Goal: Information Seeking & Learning: Understand process/instructions

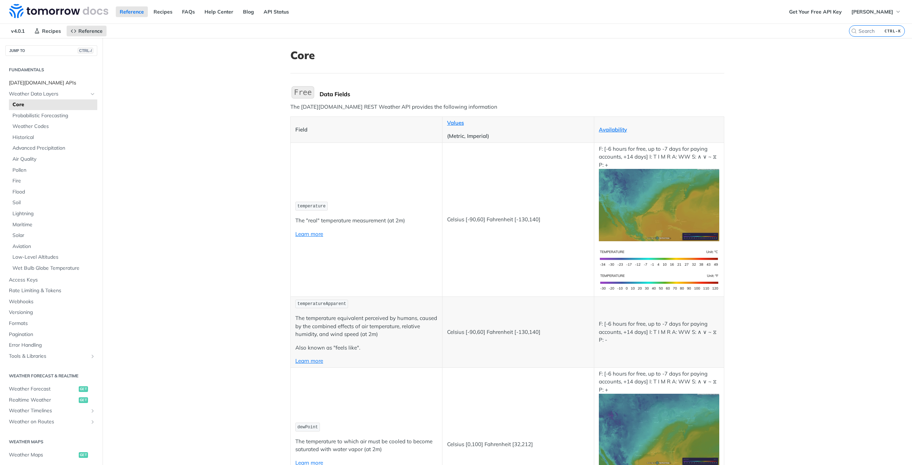
click at [33, 83] on span "[DATE][DOMAIN_NAME] APIs" at bounding box center [52, 82] width 87 height 7
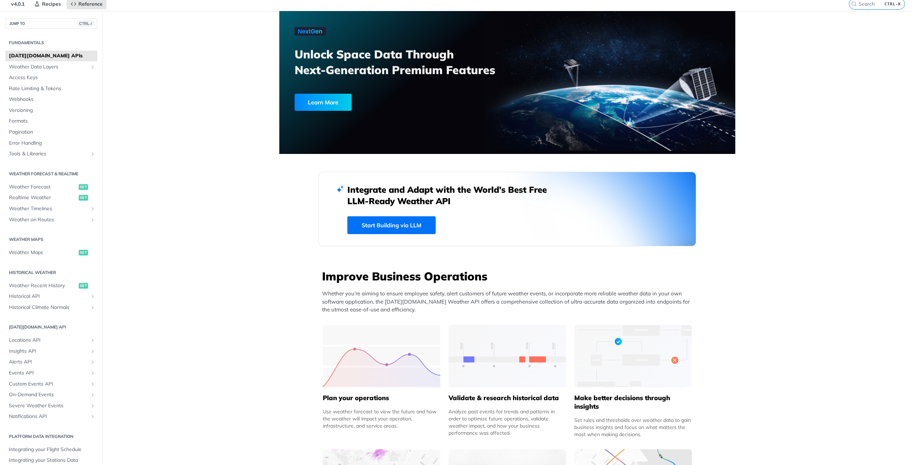
scroll to position [178, 0]
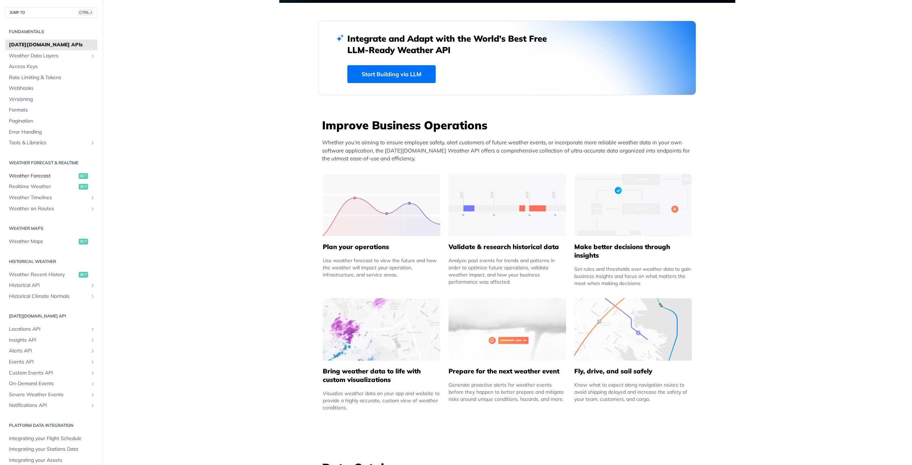
click at [40, 176] on span "Weather Forecast" at bounding box center [43, 175] width 68 height 7
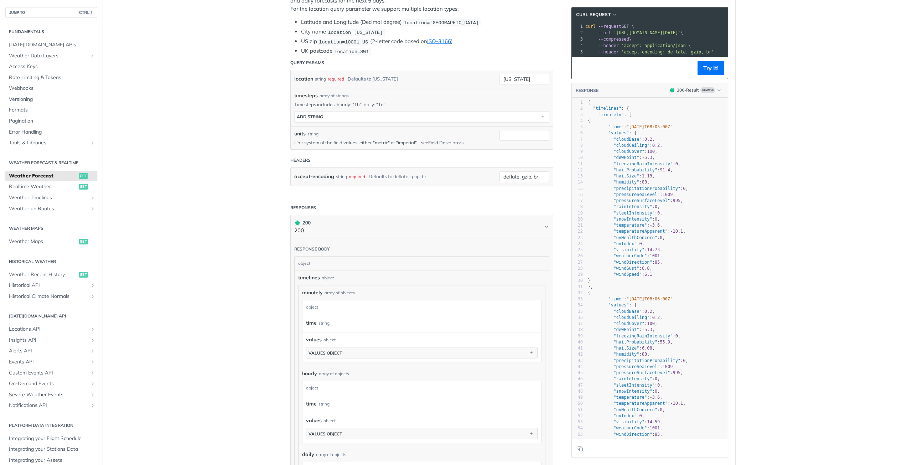
scroll to position [178, 0]
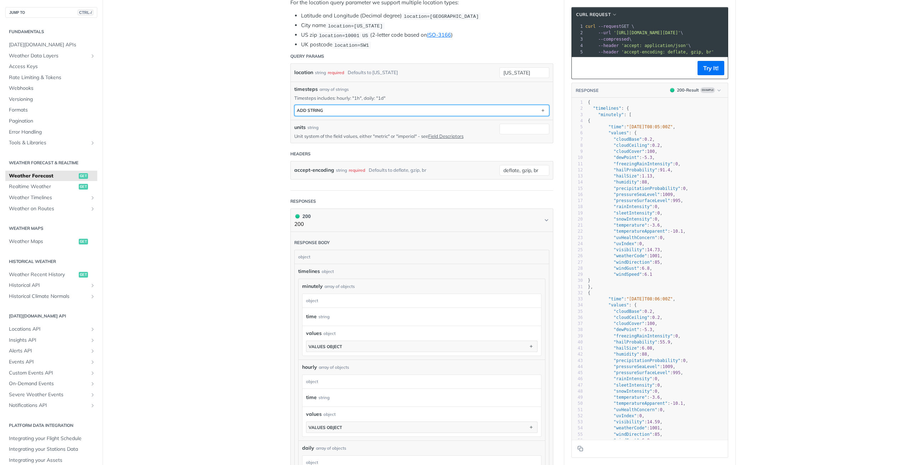
click at [321, 109] on div "ADD string" at bounding box center [310, 110] width 26 height 5
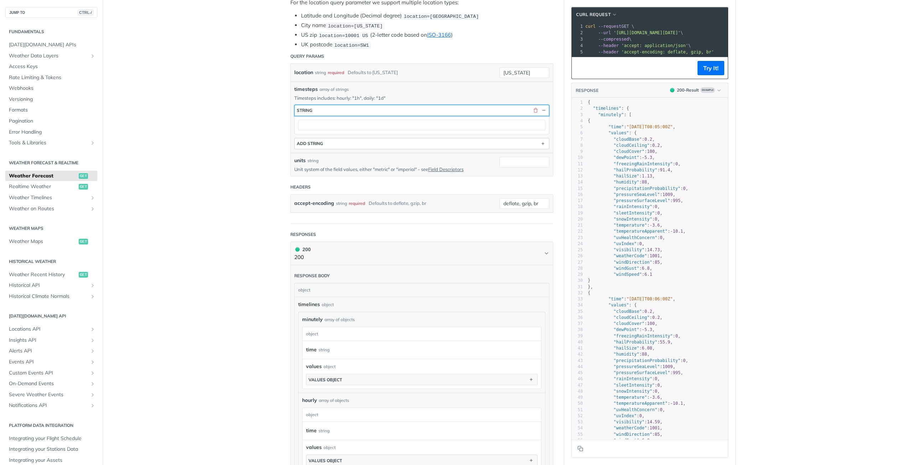
click at [321, 109] on button "string" at bounding box center [422, 110] width 254 height 11
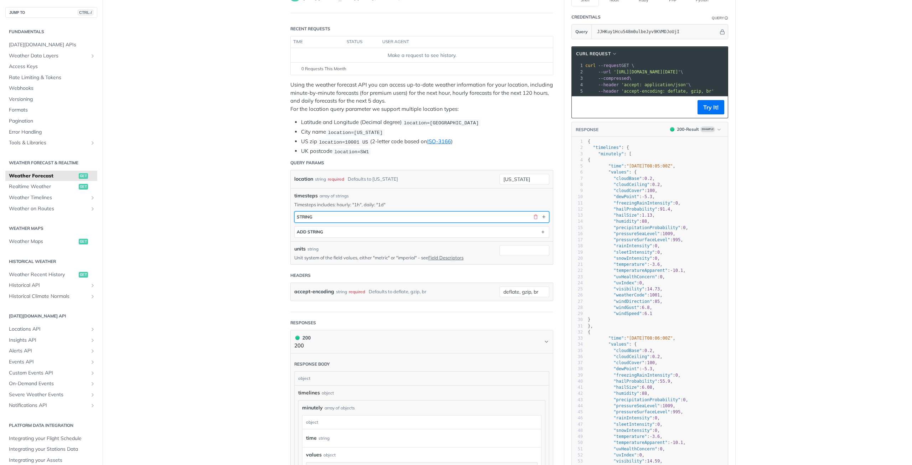
scroll to position [71, 0]
click at [506, 177] on input "[US_STATE]" at bounding box center [524, 179] width 50 height 11
drag, startPoint x: 525, startPoint y: 178, endPoint x: 448, endPoint y: 179, distance: 77.6
click at [448, 179] on div "location string required Defaults to [US_STATE] [US_STATE] required type : stri…" at bounding box center [421, 179] width 255 height 11
click at [517, 177] on input "location" at bounding box center [524, 179] width 50 height 11
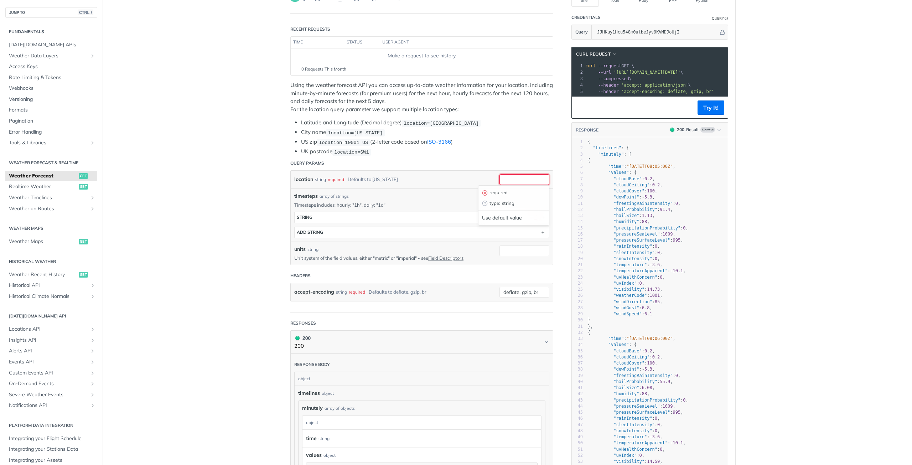
paste input "48.942724,21.285741"
click at [183, 208] on main "JUMP TO CTRL-/ Fundamentals [DATE][DOMAIN_NAME] APIs Weather Data Layers Core P…" at bounding box center [456, 417] width 912 height 901
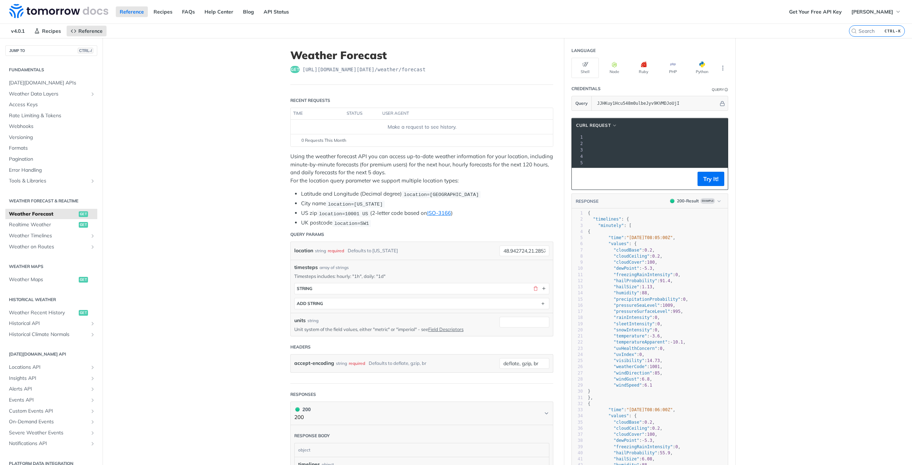
scroll to position [0, 0]
click at [702, 184] on button "Try It!" at bounding box center [710, 179] width 27 height 14
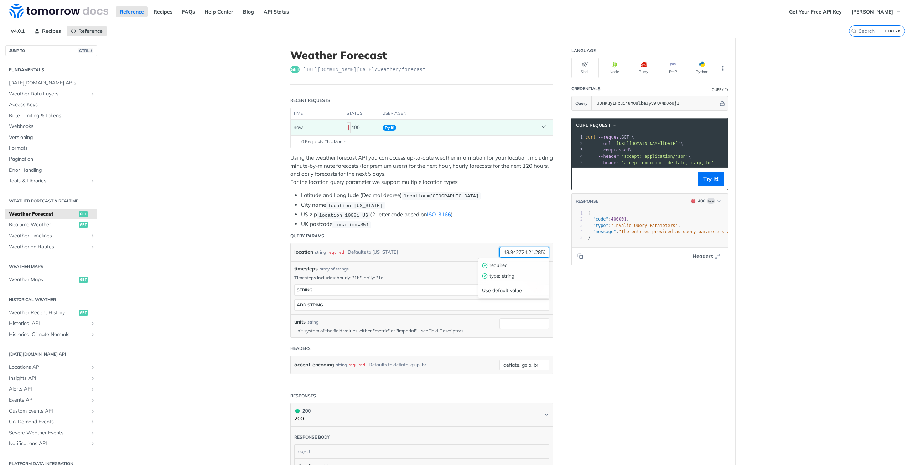
click at [525, 249] on input "48.942724,21.285741" at bounding box center [524, 252] width 50 height 11
paste input ""48.942724,21.285741""
type input ""48.942724,21.285741""
click at [706, 186] on button "Try It!" at bounding box center [710, 179] width 27 height 14
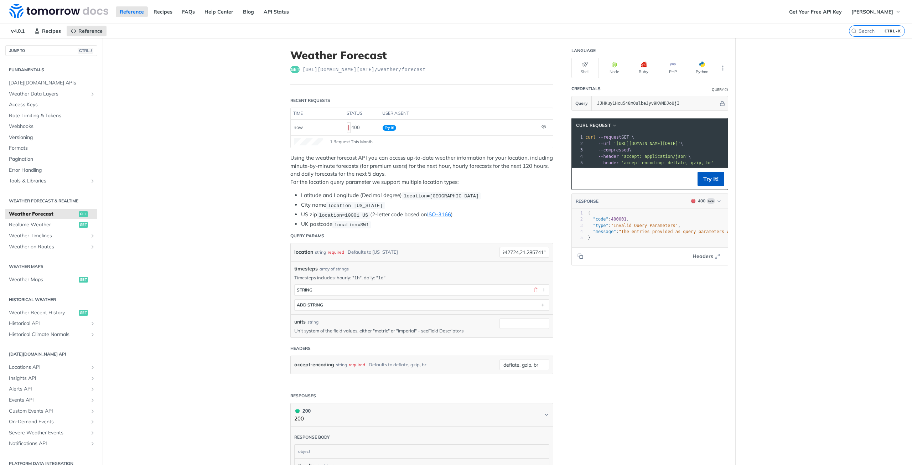
scroll to position [0, 0]
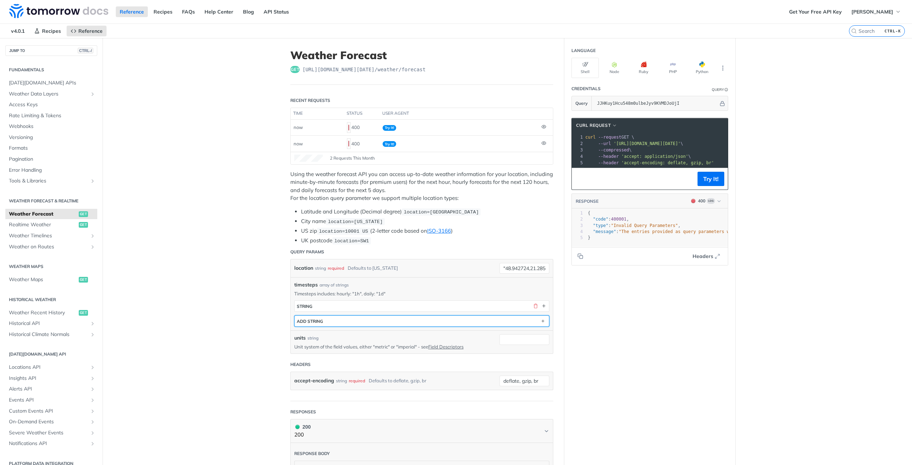
click at [461, 316] on button "ADD string" at bounding box center [422, 321] width 254 height 11
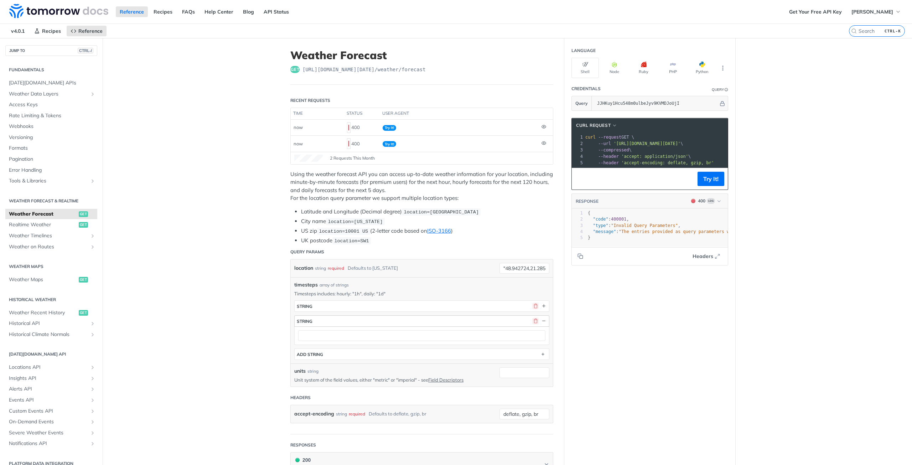
click at [532, 307] on button "button" at bounding box center [535, 306] width 6 height 6
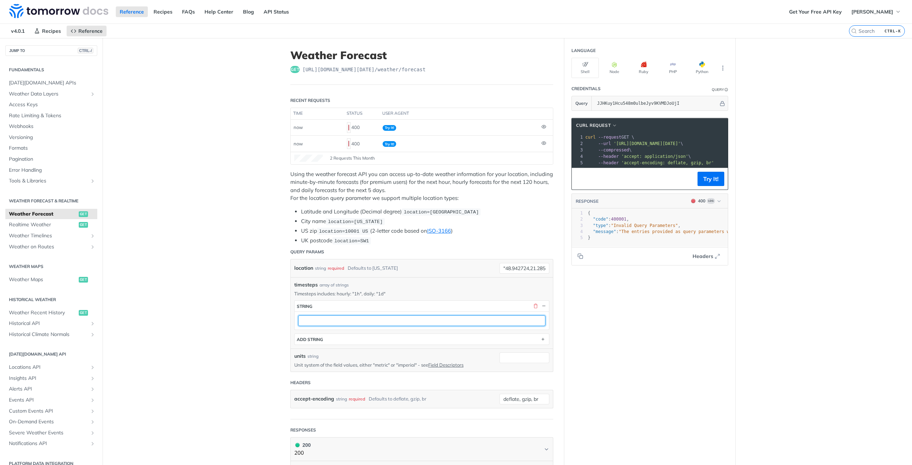
click at [322, 317] on input "text" at bounding box center [421, 320] width 247 height 11
paste input ""48.942724,21.285741""
type input ""48.942724,21.285741""
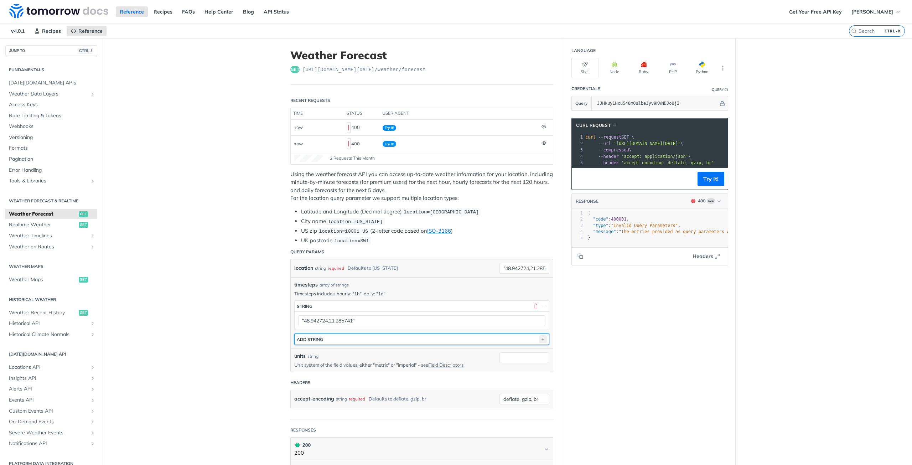
click at [540, 338] on icon "button" at bounding box center [543, 339] width 8 height 8
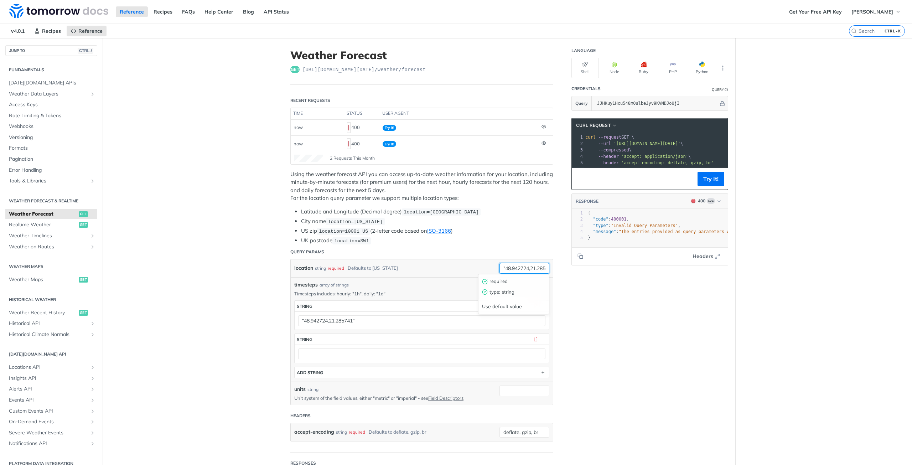
click at [515, 266] on input ""48.942724,21.285741"" at bounding box center [524, 268] width 50 height 11
click at [704, 185] on button "Try It!" at bounding box center [710, 179] width 27 height 14
click at [532, 304] on button "button" at bounding box center [535, 306] width 6 height 6
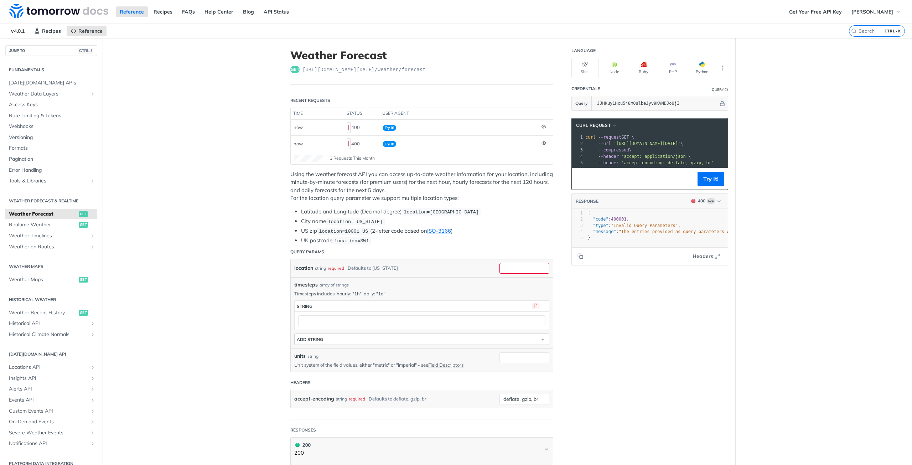
click at [532, 305] on button "button" at bounding box center [535, 306] width 6 height 6
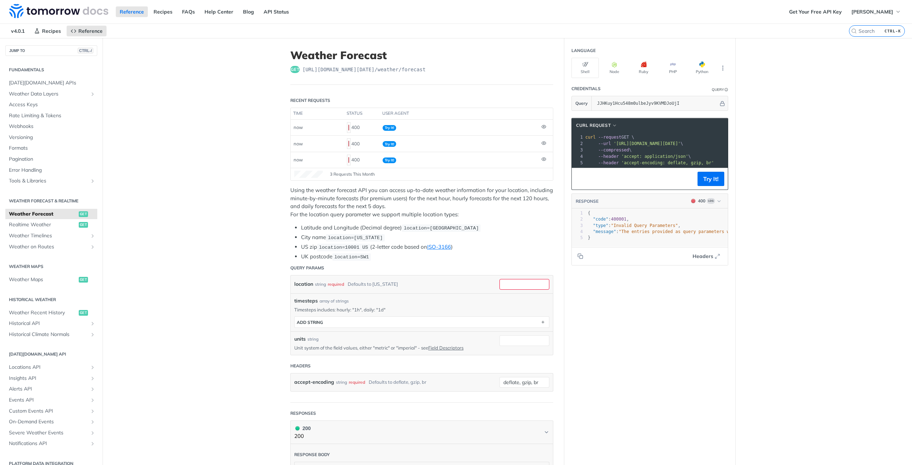
click at [512, 268] on header "Query Params" at bounding box center [421, 268] width 263 height 14
click at [515, 282] on input "location" at bounding box center [524, 284] width 50 height 11
paste input ""48.942724,21.285741""
type input ""48.942724,21.285741""
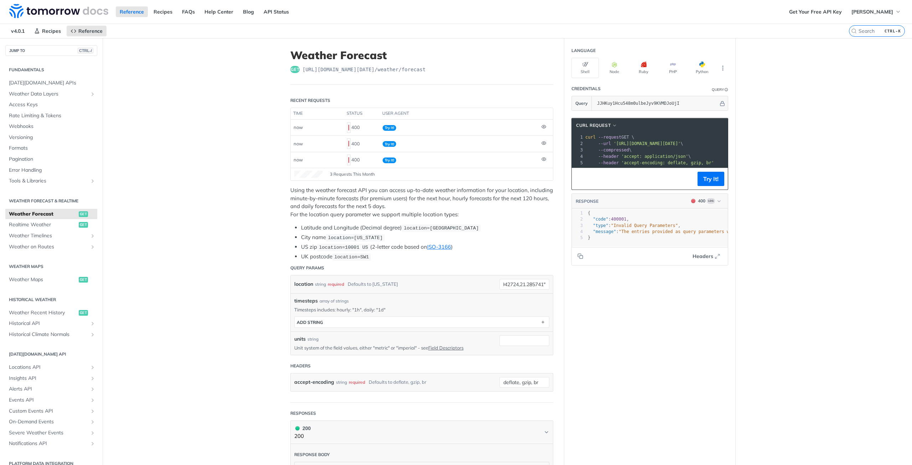
click at [710, 179] on button "Try It!" at bounding box center [710, 179] width 27 height 14
click at [302, 322] on div "ADD string" at bounding box center [310, 321] width 26 height 5
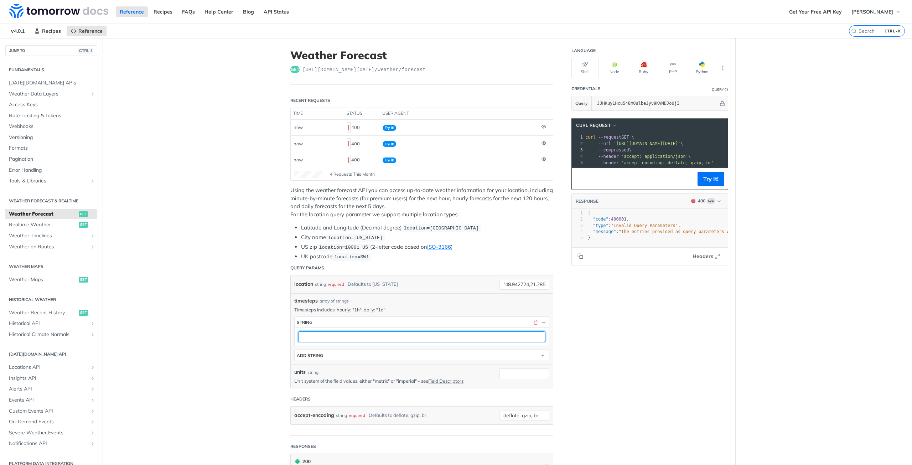
click at [328, 335] on input "text" at bounding box center [421, 336] width 247 height 11
paste input ""48.942724,21.285741""
type input ""48.942724,21.285741""
click at [715, 181] on button "Try It!" at bounding box center [710, 179] width 27 height 14
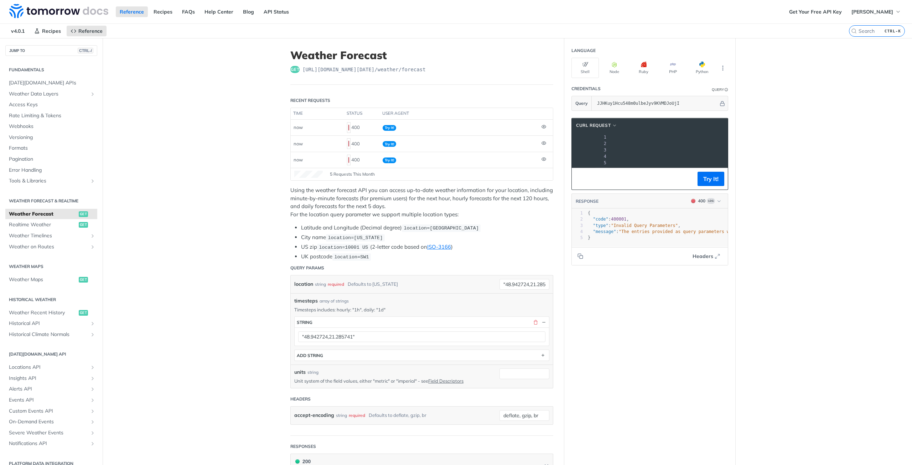
scroll to position [0, 186]
drag, startPoint x: 617, startPoint y: 144, endPoint x: 700, endPoint y: 144, distance: 83.3
click at [495, 144] on span "'[URL][DOMAIN_NAME][DATE]'" at bounding box center [461, 143] width 67 height 5
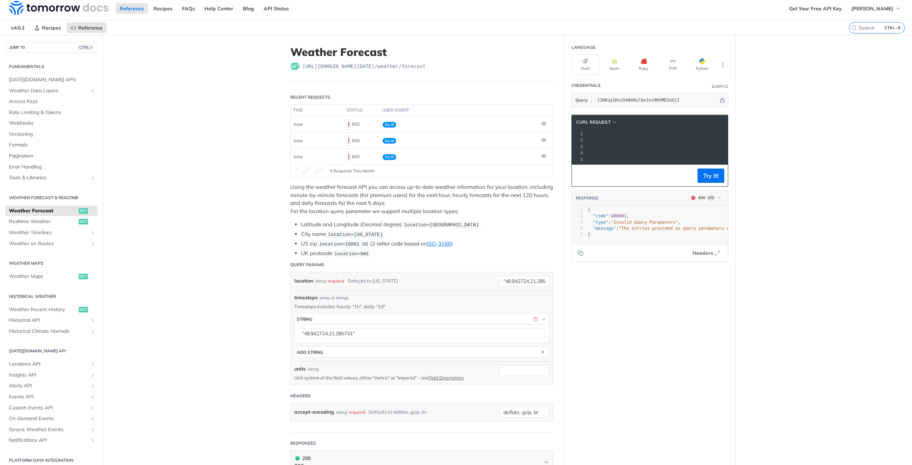
scroll to position [0, 0]
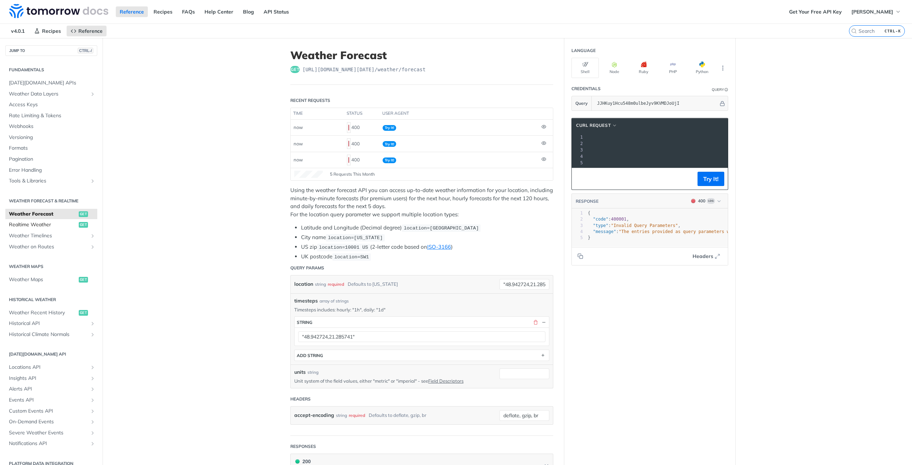
click at [35, 227] on span "Realtime Weather" at bounding box center [43, 224] width 68 height 7
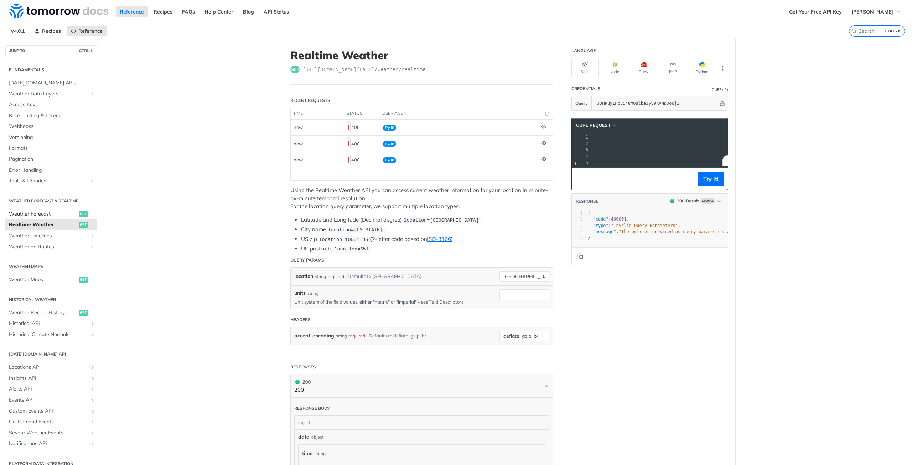
scroll to position [0, 129]
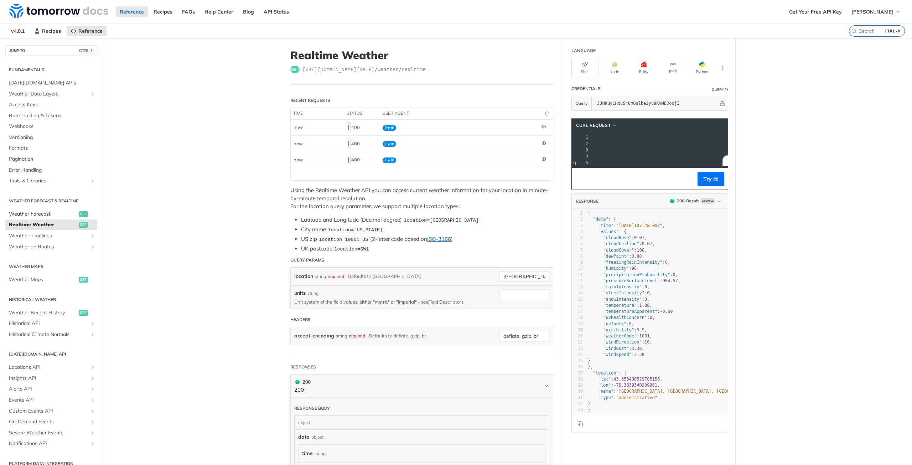
click at [34, 214] on span "Weather Forecast" at bounding box center [43, 213] width 68 height 7
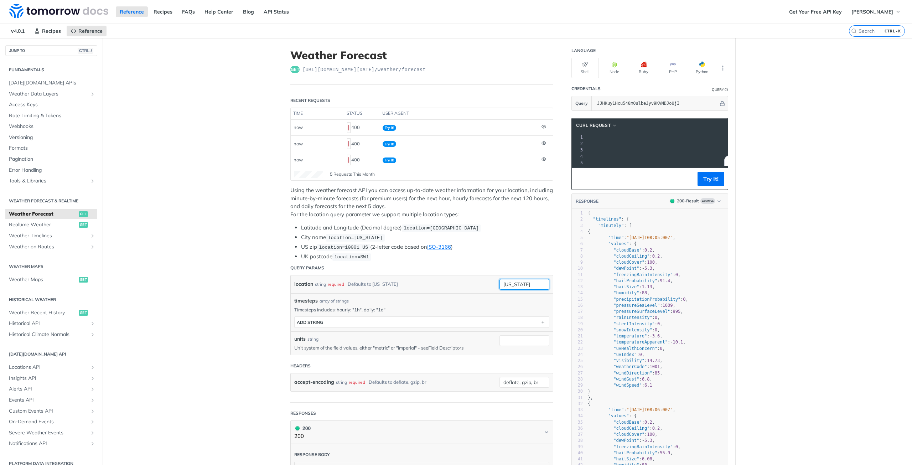
click at [518, 283] on input "[US_STATE]" at bounding box center [524, 284] width 50 height 11
drag, startPoint x: 511, startPoint y: 282, endPoint x: 439, endPoint y: 281, distance: 72.7
click at [439, 281] on div "location string required Defaults to [US_STATE] [US_STATE] required type : stri…" at bounding box center [421, 284] width 255 height 11
paste input ""48.942724,21.285741""
type input ""48.942724,21.285741""
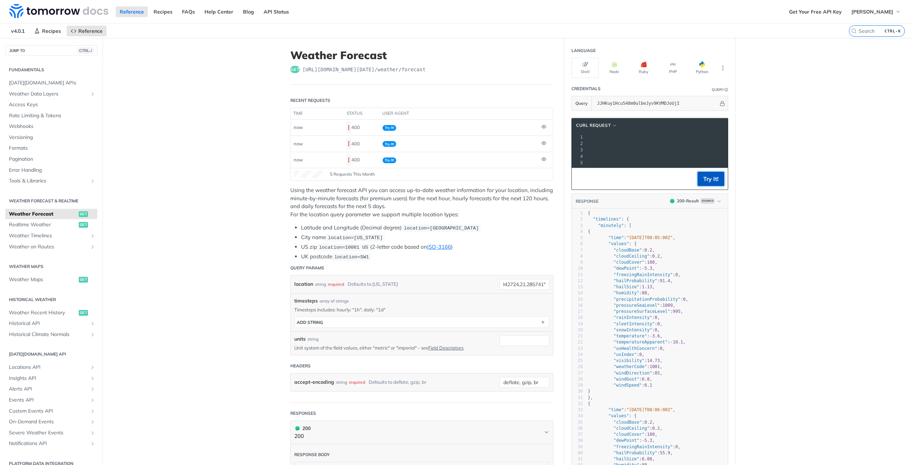
click at [706, 182] on button "Try It!" at bounding box center [710, 179] width 27 height 14
click at [615, 406] on span ""visibility"" at bounding box center [628, 403] width 31 height 5
type textarea "visibility"
click at [615, 406] on span ""visibility"" at bounding box center [628, 403] width 31 height 5
click at [632, 265] on span ""cloudCeiling"" at bounding box center [631, 262] width 36 height 5
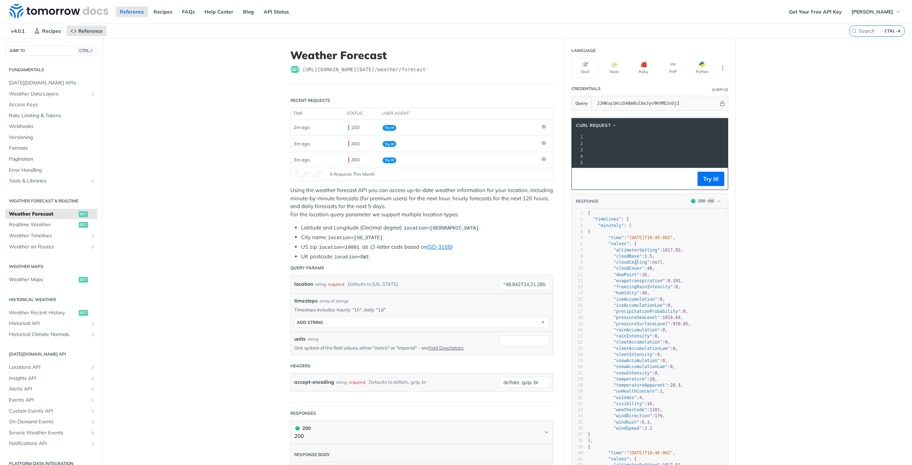
type textarea "cloudCeiling"
click at [632, 265] on span ""cloudCeiling"" at bounding box center [631, 262] width 36 height 5
